Goal: Information Seeking & Learning: Learn about a topic

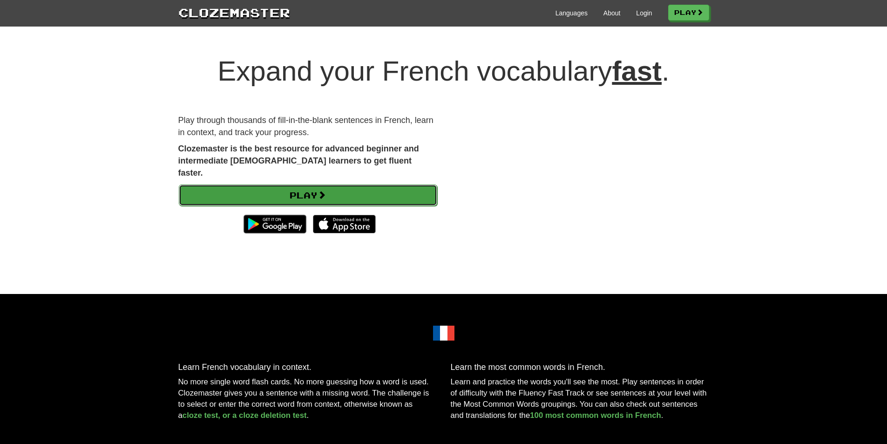
click at [395, 184] on link "Play" at bounding box center [308, 194] width 259 height 21
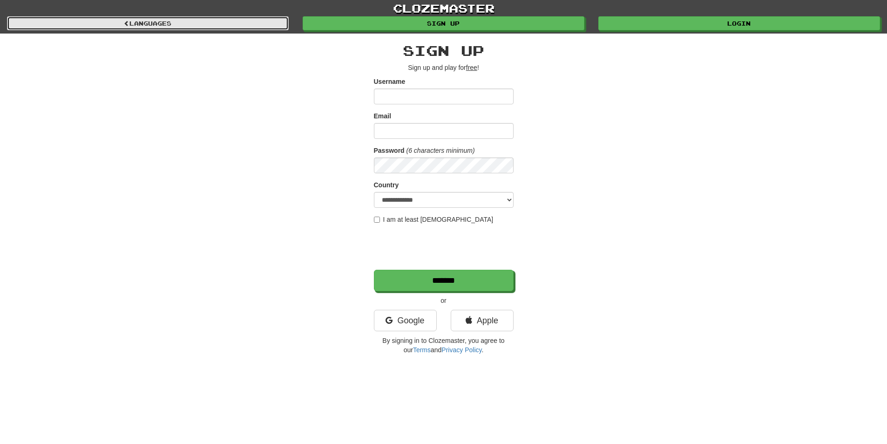
click at [210, 20] on link "Languages" at bounding box center [148, 23] width 282 height 14
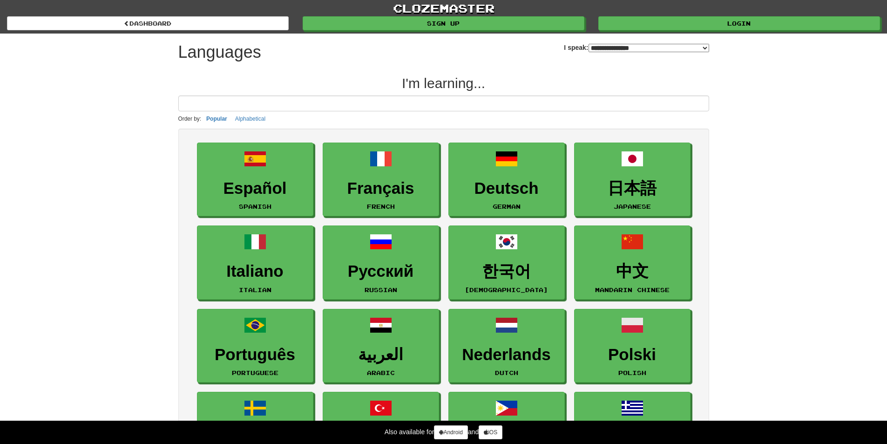
select select "*******"
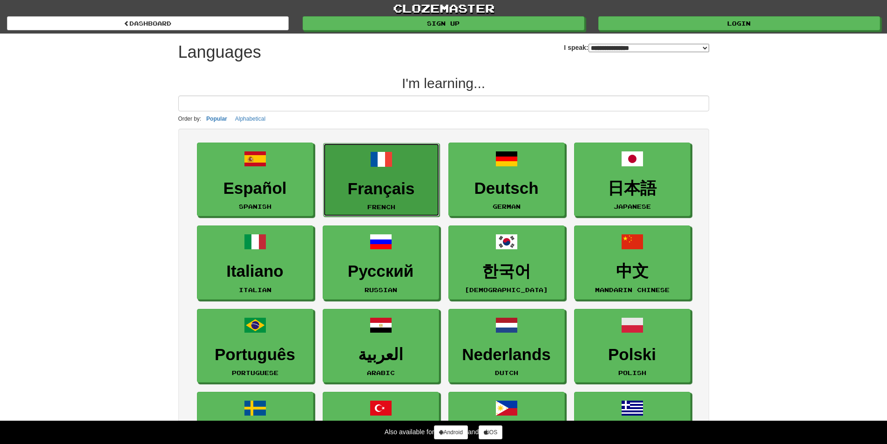
click at [399, 191] on h3 "Français" at bounding box center [381, 189] width 106 height 18
